Goal: Find specific page/section: Find specific page/section

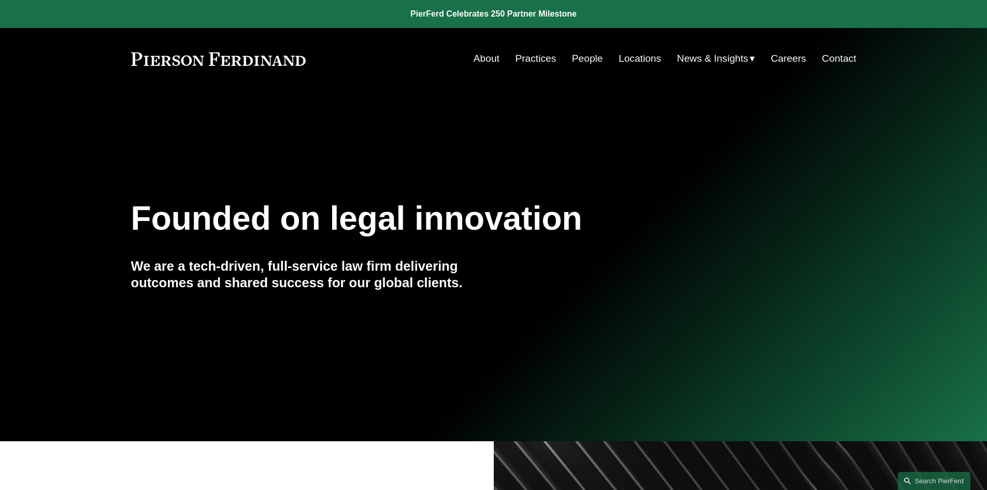
click at [649, 60] on link "Locations" at bounding box center [640, 59] width 42 height 20
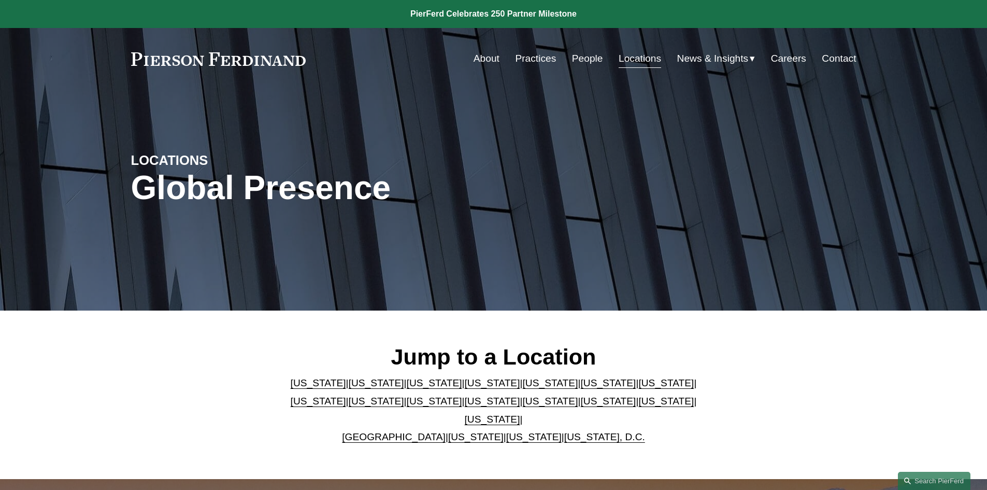
click at [635, 62] on link "Locations" at bounding box center [640, 59] width 42 height 20
click at [422, 417] on p "Arizona | California | Colorado | Delaware | Florida | Georgia | Illinois | Mas…" at bounding box center [493, 410] width 423 height 72
click at [406, 431] on link "United Kingdom" at bounding box center [394, 436] width 104 height 11
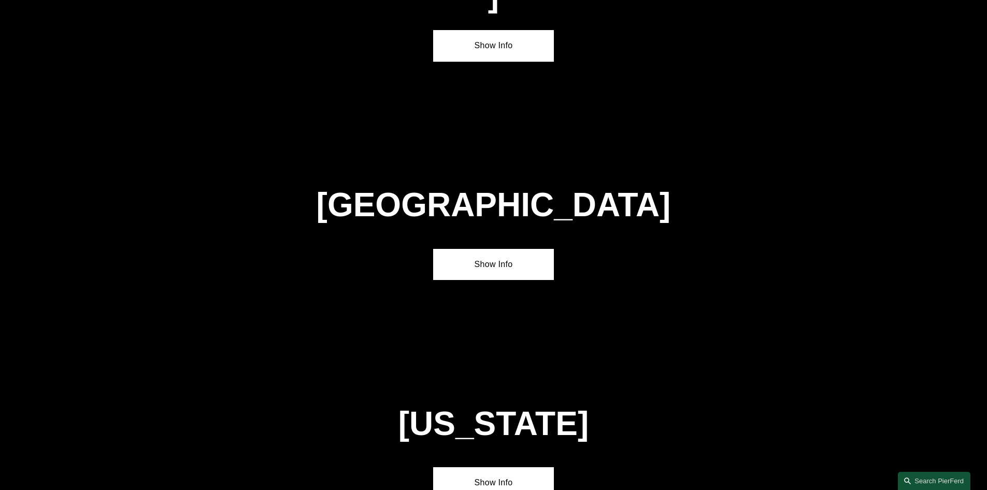
scroll to position [3747, 0]
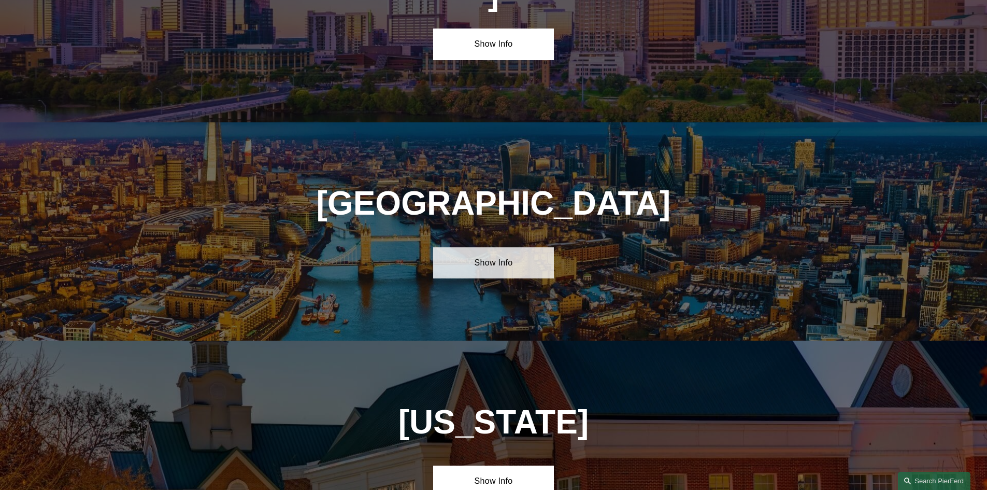
click at [492, 247] on link "Show Info" at bounding box center [493, 262] width 121 height 31
